Goal: Task Accomplishment & Management: Complete application form

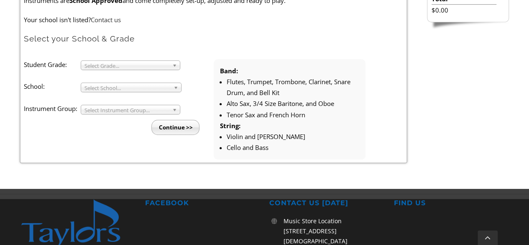
scroll to position [292, 0]
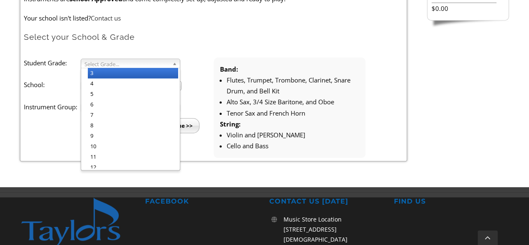
click at [171, 60] on link "Select Grade..." at bounding box center [131, 64] width 100 height 10
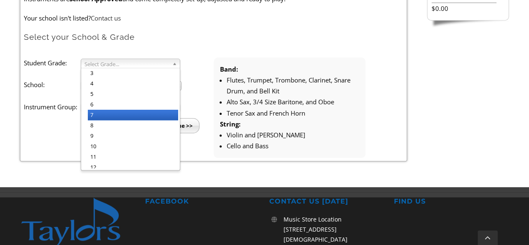
click at [108, 113] on li "7" at bounding box center [133, 115] width 90 height 10
click at [62, 89] on label "School:" at bounding box center [52, 84] width 57 height 11
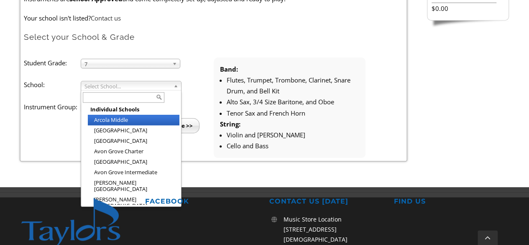
click at [108, 85] on span "Select School..." at bounding box center [127, 86] width 86 height 10
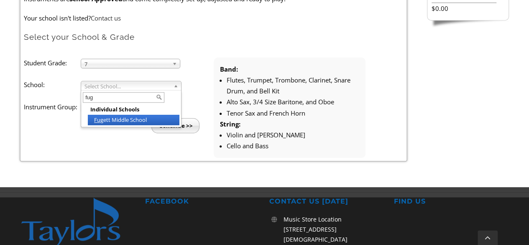
type input "fug"
click at [116, 118] on li "Fug ett Middle School" at bounding box center [134, 120] width 92 height 10
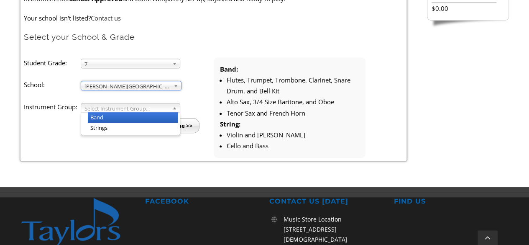
click at [119, 110] on span "Select Instrument Group..." at bounding box center [126, 108] width 84 height 10
click at [105, 115] on li "Band" at bounding box center [133, 117] width 90 height 10
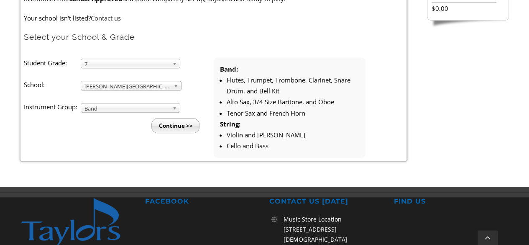
click at [168, 125] on input "Continue >>" at bounding box center [175, 125] width 48 height 15
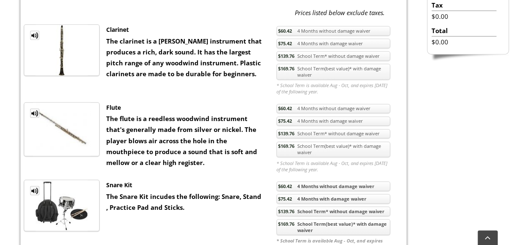
scroll to position [322, 0]
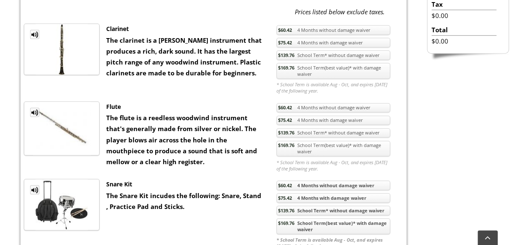
click at [192, 119] on strong "The flute is a reedless woodwind instrument that's generally made from silver o…" at bounding box center [181, 139] width 151 height 52
